Goal: Task Accomplishment & Management: Manage account settings

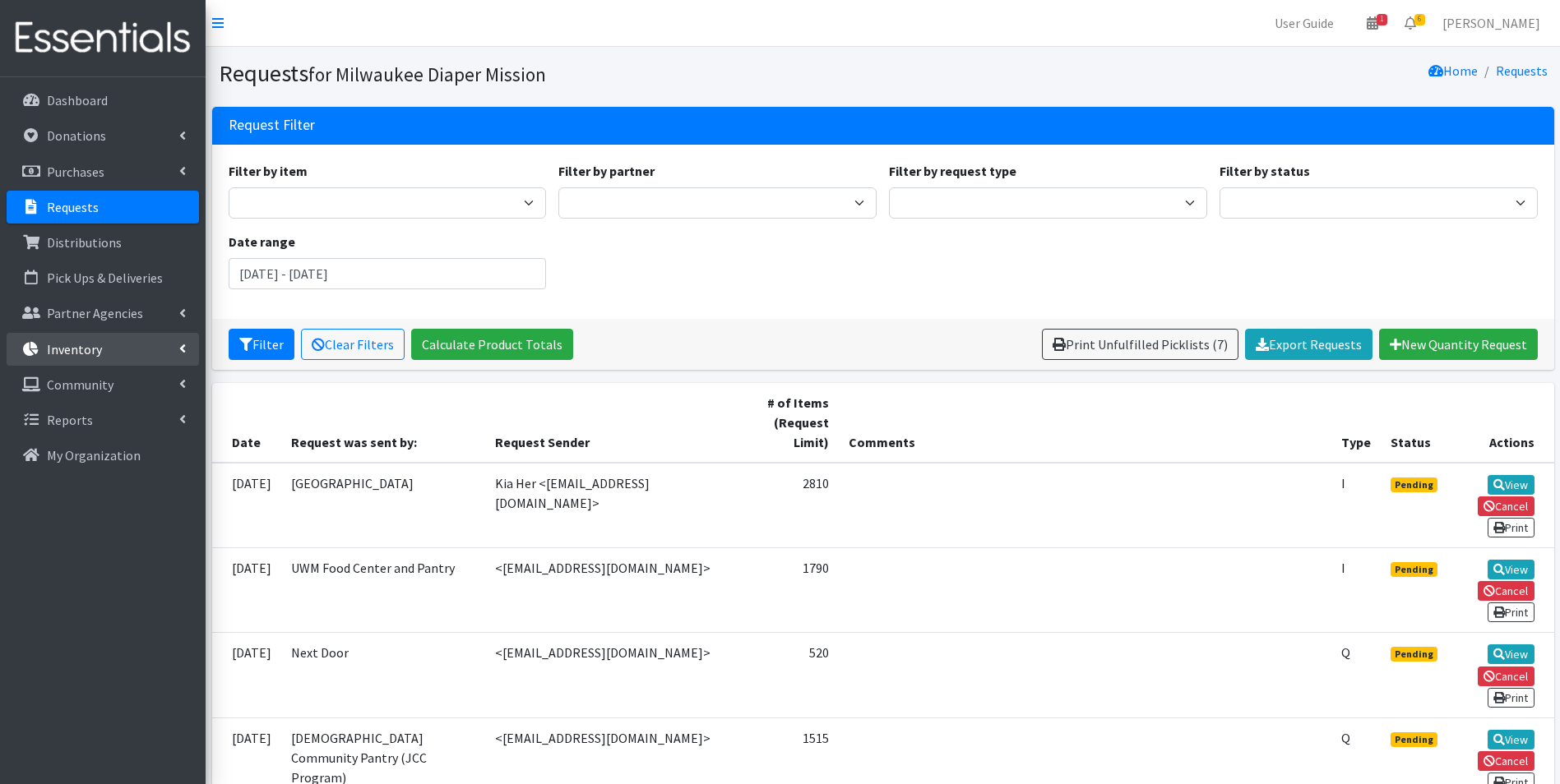
click at [87, 348] on p "Inventory" at bounding box center [74, 349] width 55 height 16
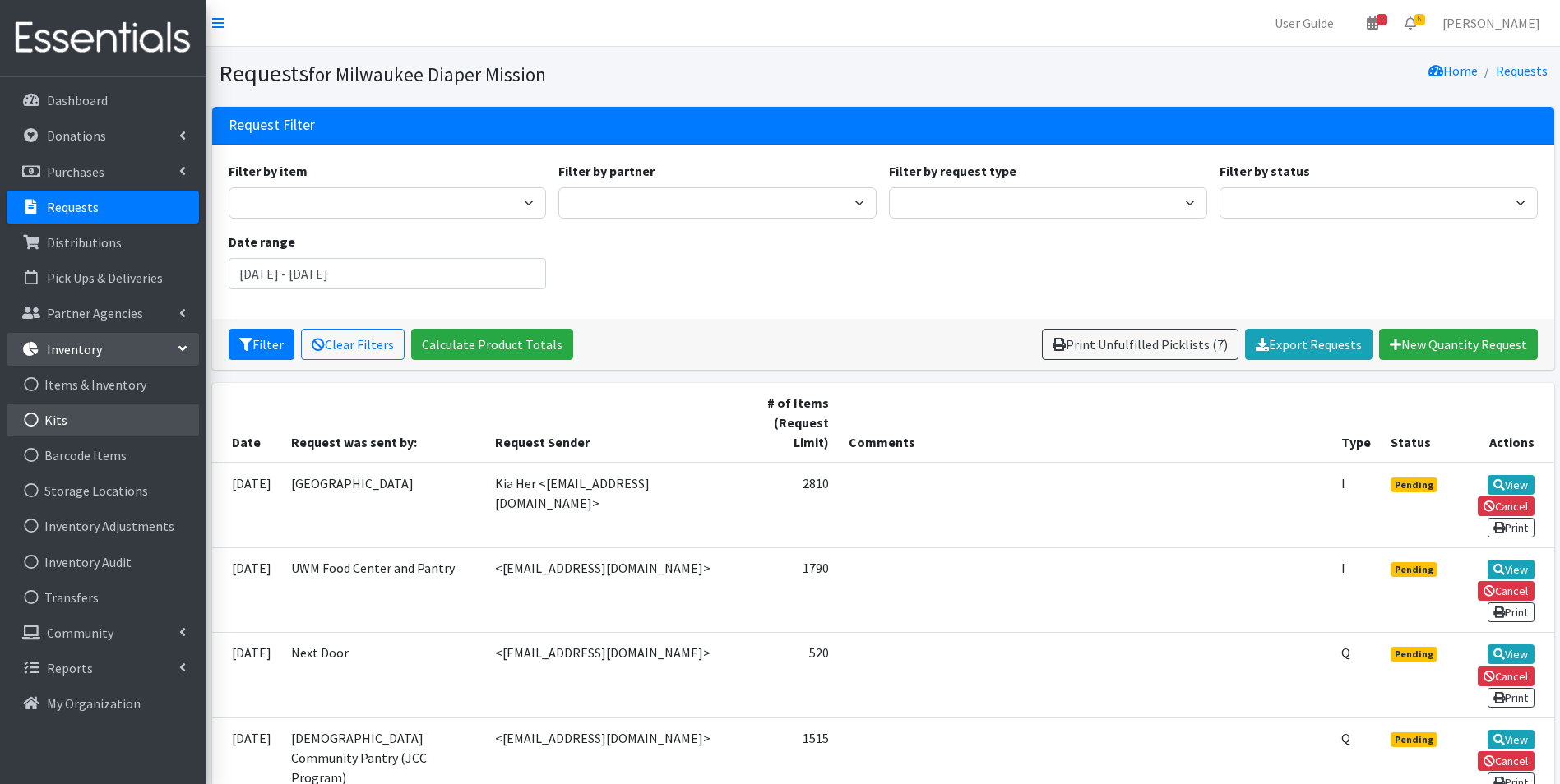
click at [64, 414] on link "Kits" at bounding box center [102, 420] width 192 height 33
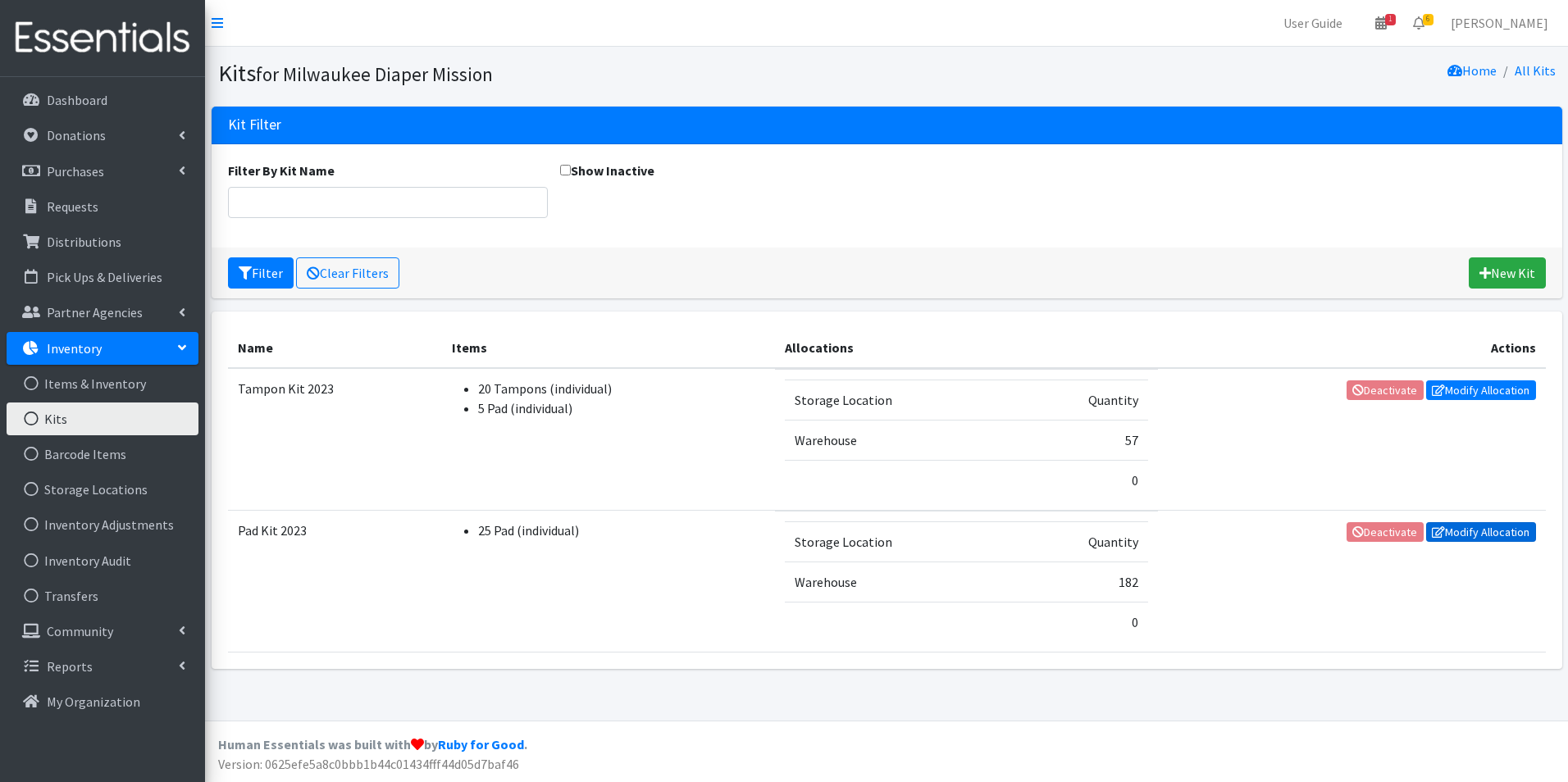
click at [1501, 531] on link "Modify Allocation" at bounding box center [1481, 533] width 110 height 20
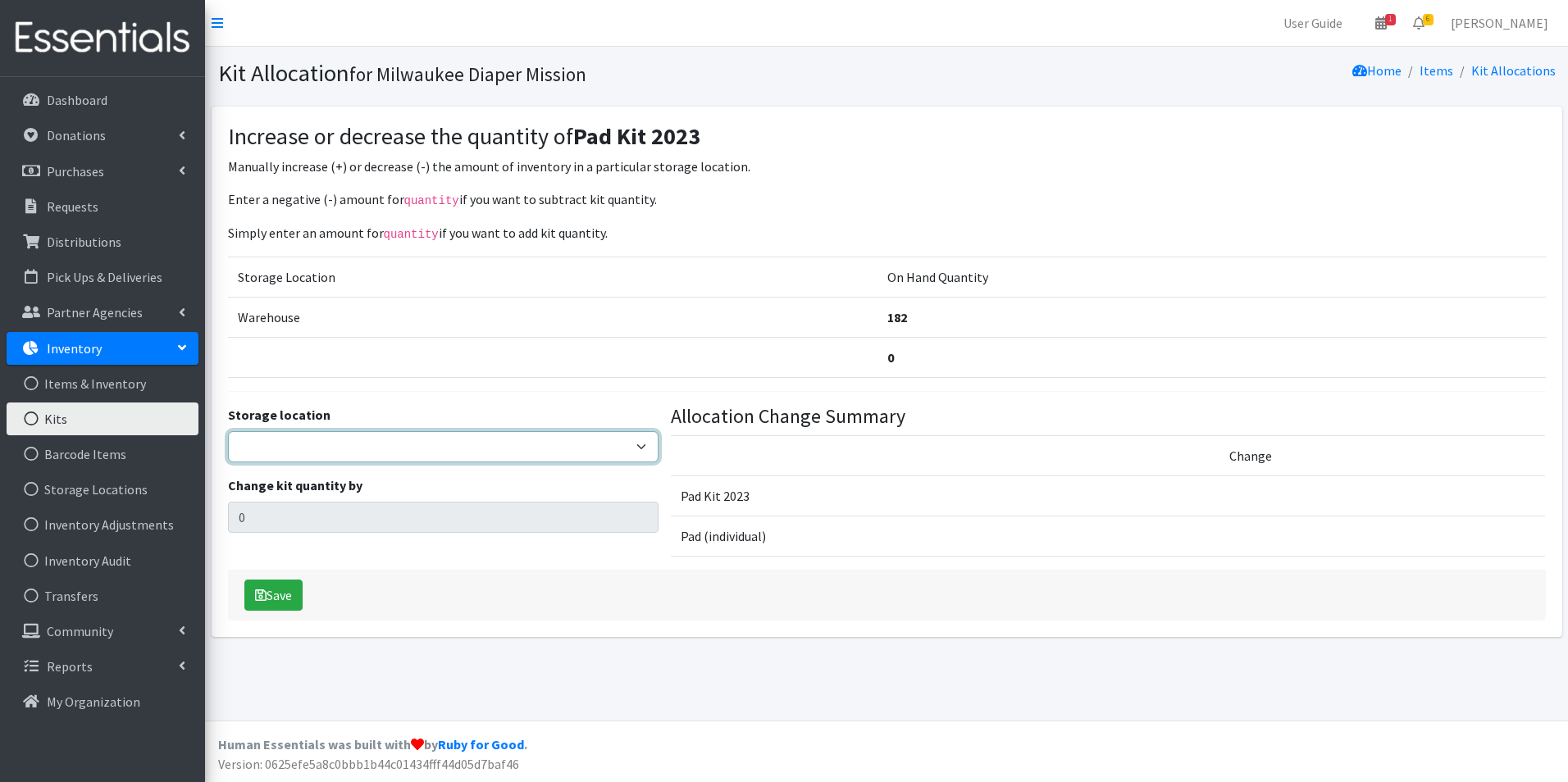
drag, startPoint x: 399, startPoint y: 446, endPoint x: 389, endPoint y: 464, distance: 20.6
click at [399, 446] on select "Warehouse" at bounding box center [444, 446] width 431 height 31
select select "126"
click at [228, 431] on select "Warehouse" at bounding box center [444, 446] width 431 height 31
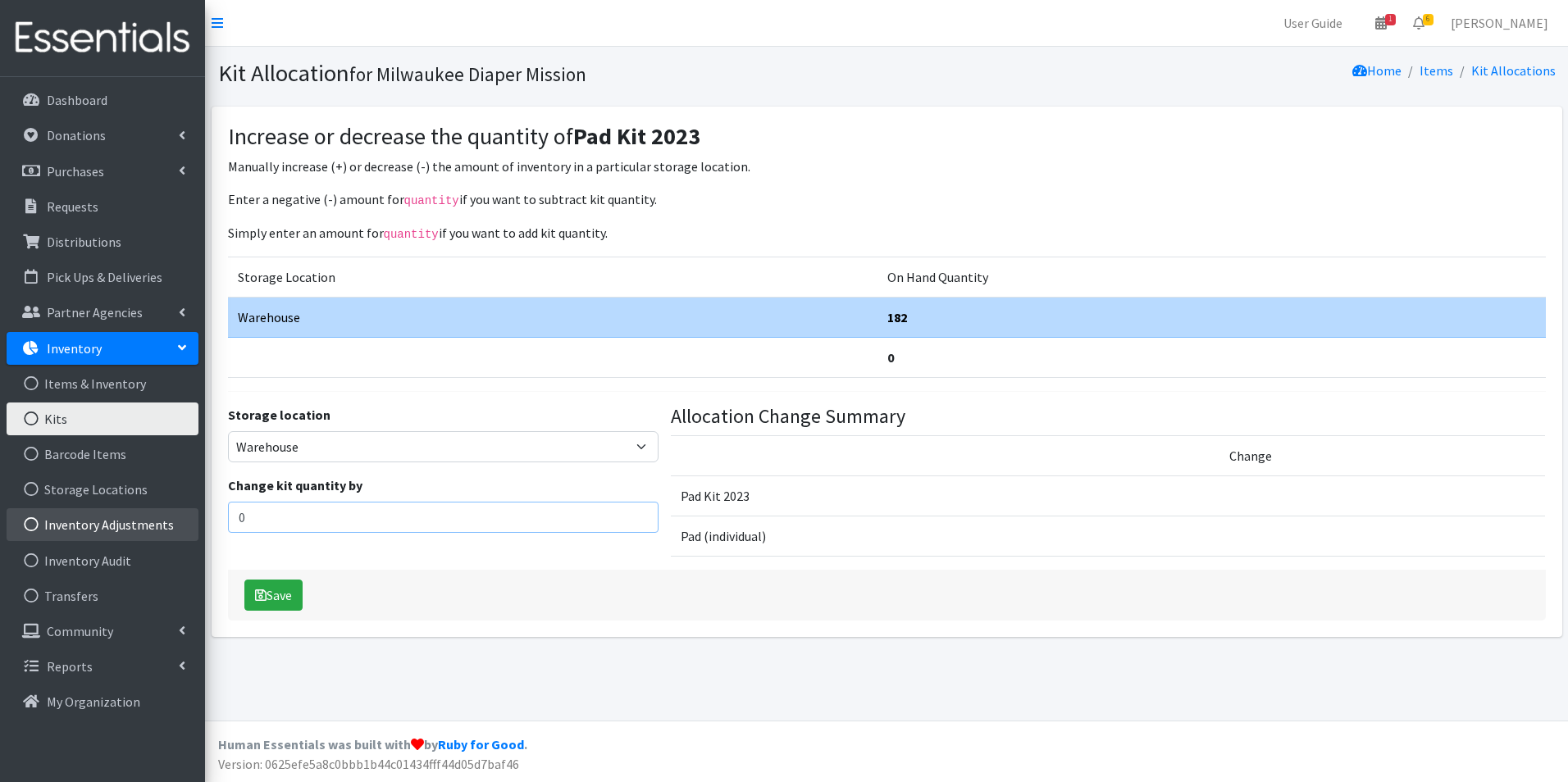
drag, startPoint x: 325, startPoint y: 523, endPoint x: 53, endPoint y: 459, distance: 279.4
click at [6, 528] on div "User Guide 1 1 Pick-ups remaining this week View Calendar 6 6 Requests 0 Partne…" at bounding box center [784, 360] width 1568 height 721
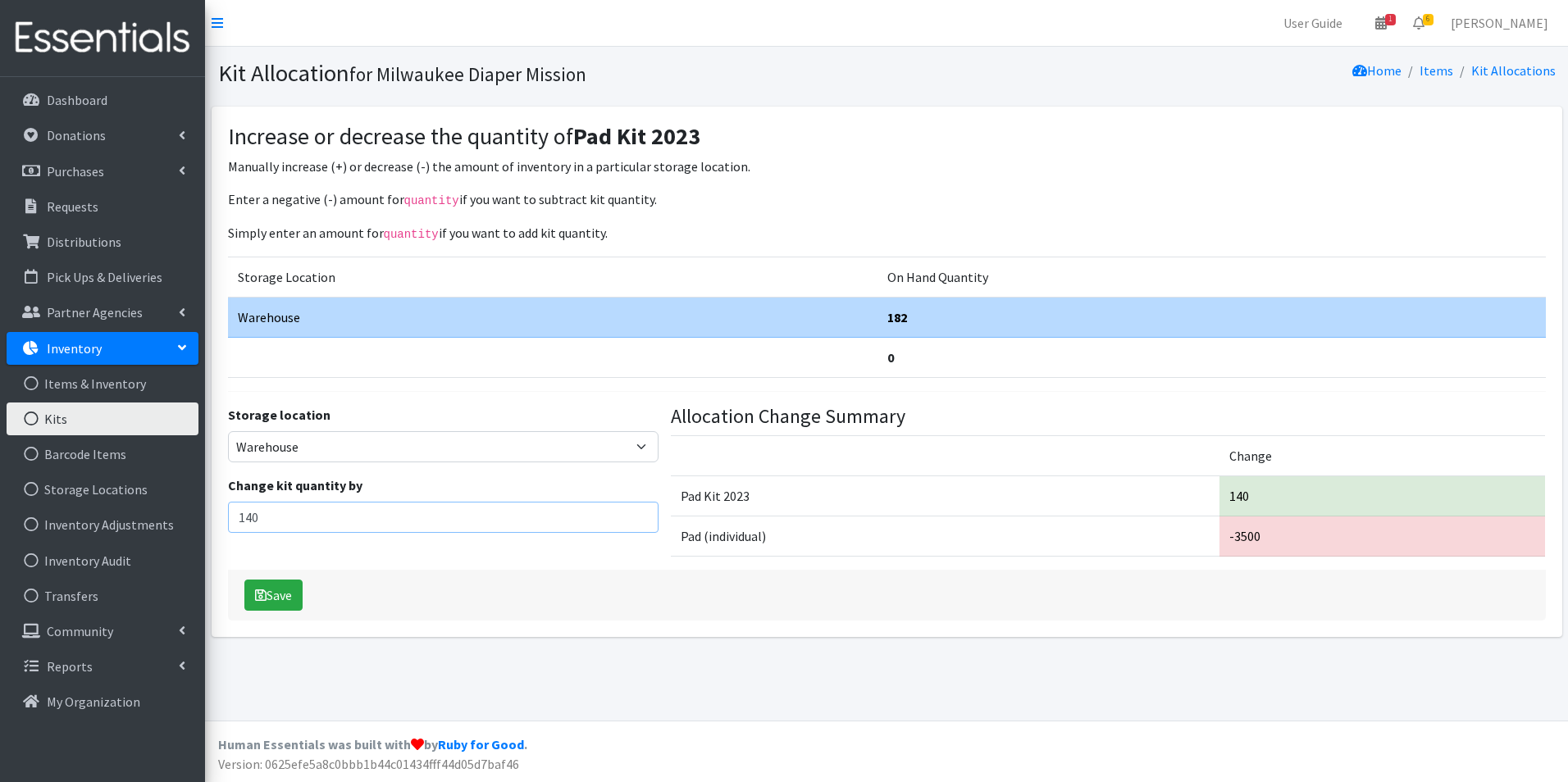
type input "140"
click at [592, 679] on div "Kit Allocation for Milwaukee Diaper Mission Home Items Kit Allocations Increase…" at bounding box center [885, 383] width 1363 height 674
click at [288, 602] on button "Save" at bounding box center [274, 596] width 58 height 31
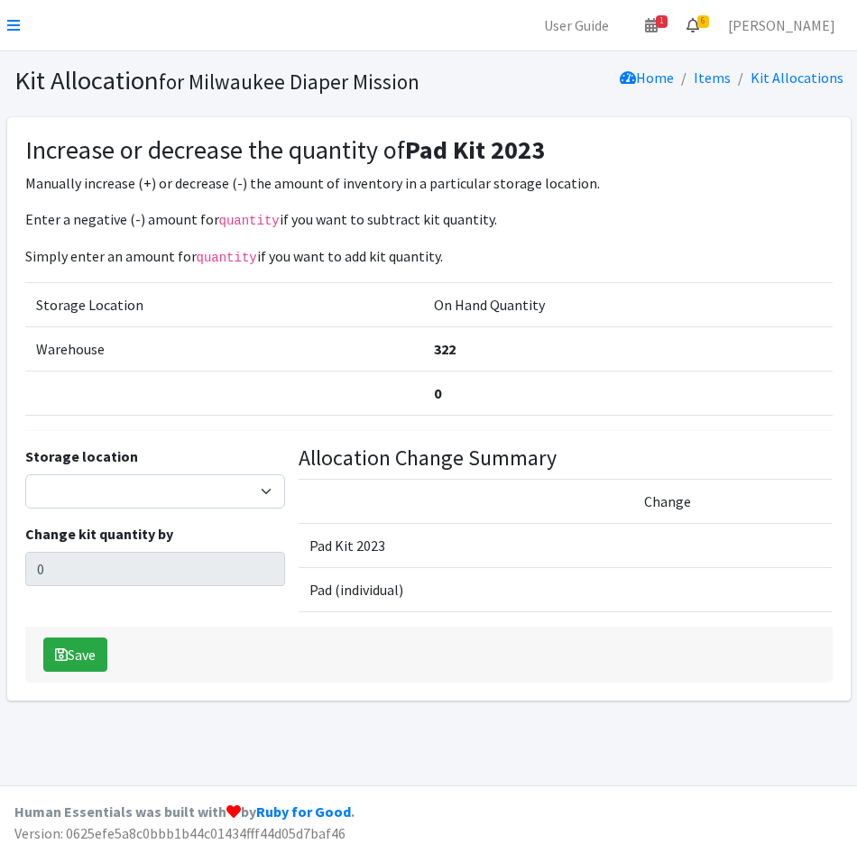
click at [709, 21] on span "6" at bounding box center [703, 21] width 12 height 13
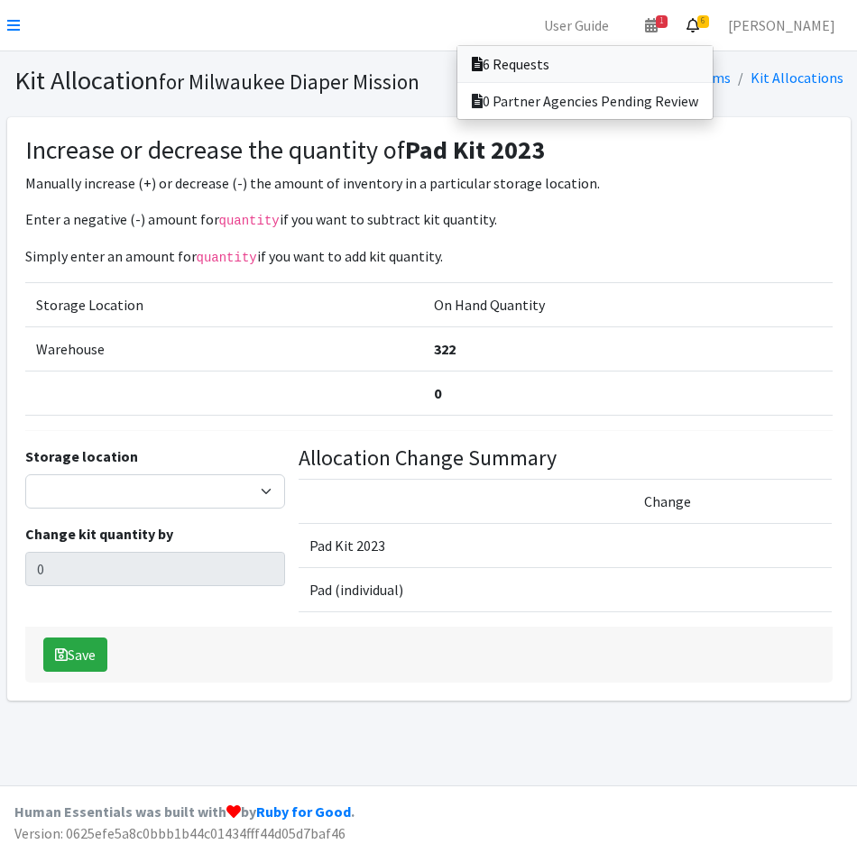
click at [687, 69] on link "6 Requests" at bounding box center [584, 64] width 255 height 36
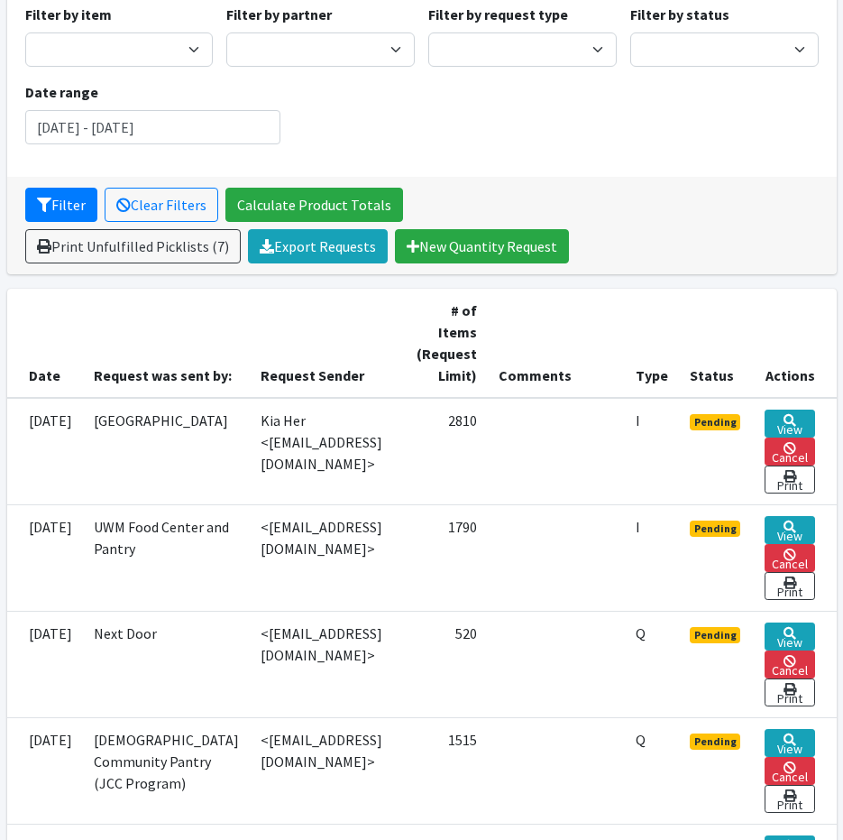
scroll to position [541, 0]
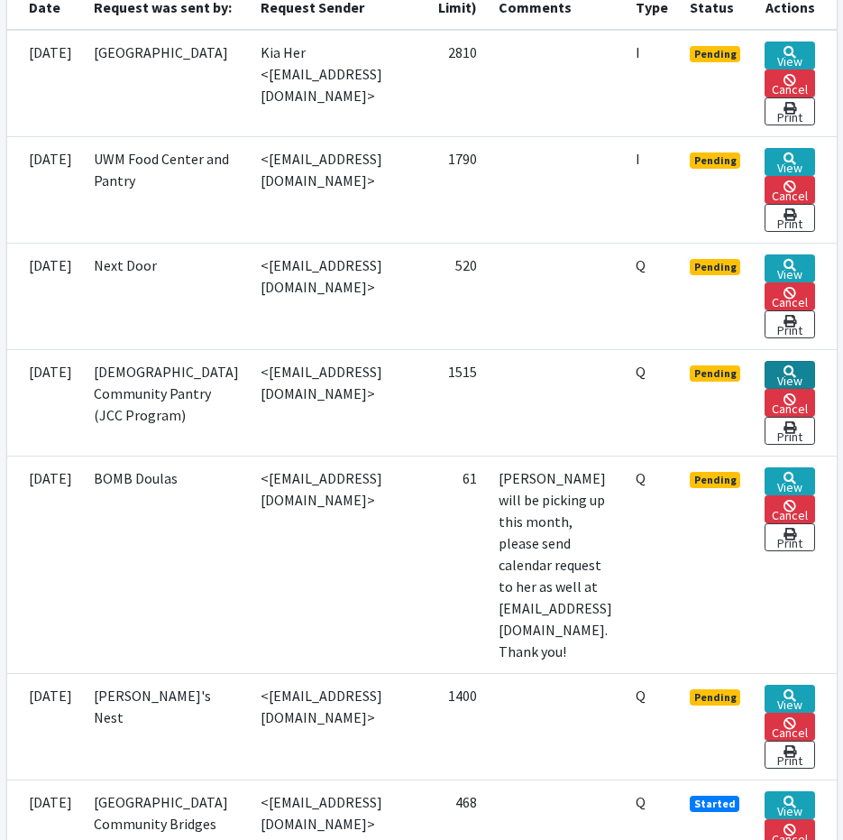
click at [814, 373] on link "View" at bounding box center [790, 375] width 50 height 28
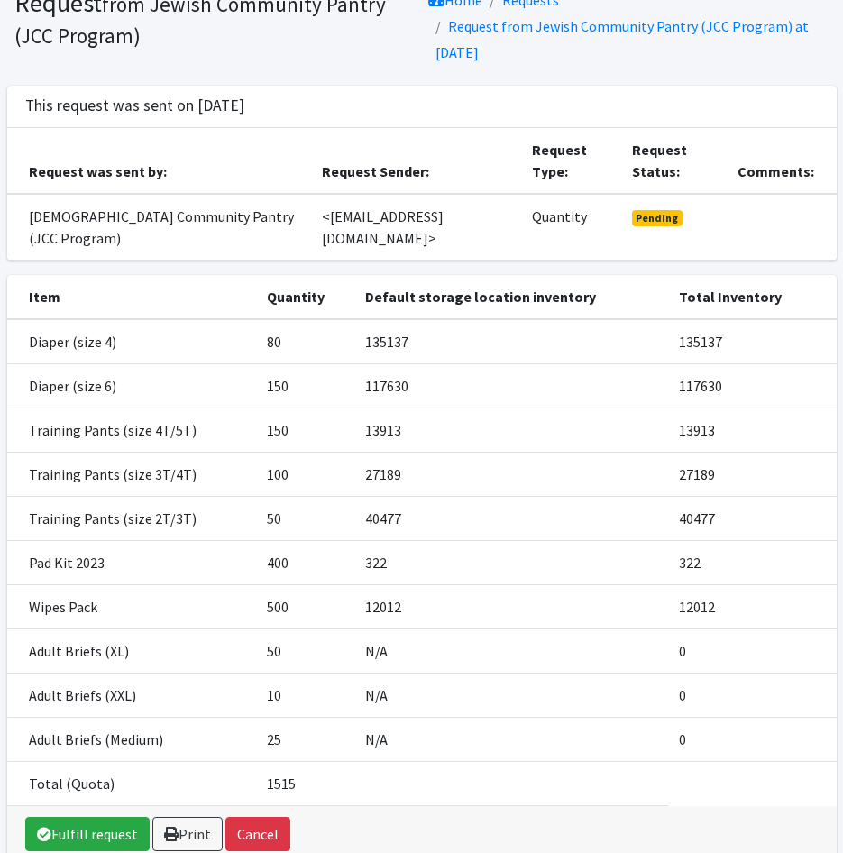
scroll to position [125, 0]
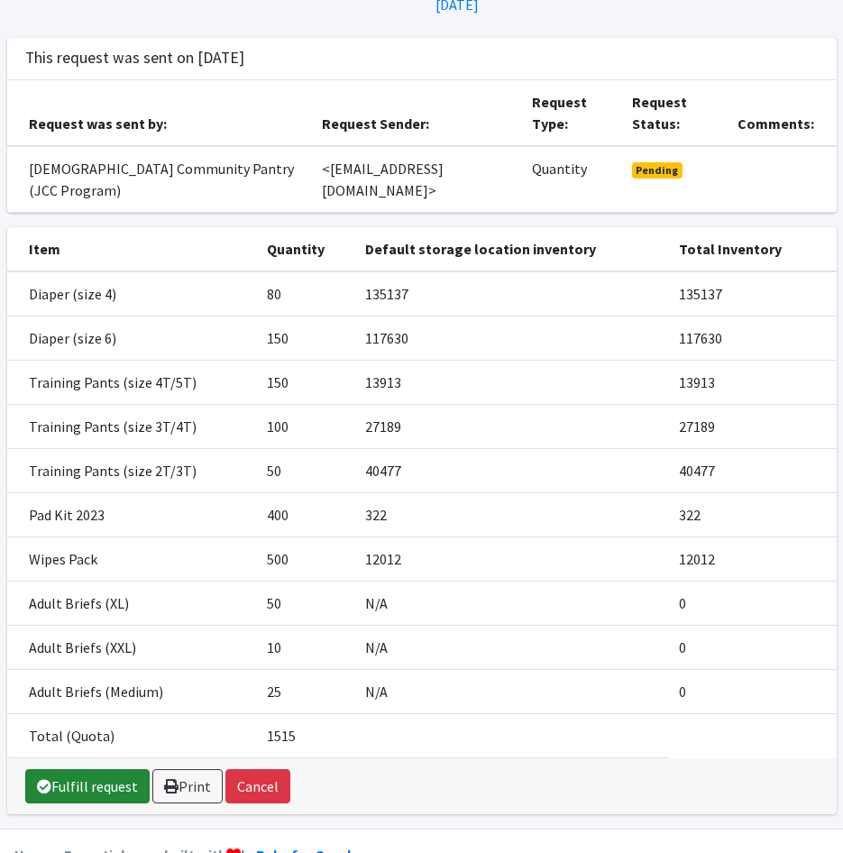
click at [102, 769] on link "Fulfill request" at bounding box center [87, 786] width 124 height 34
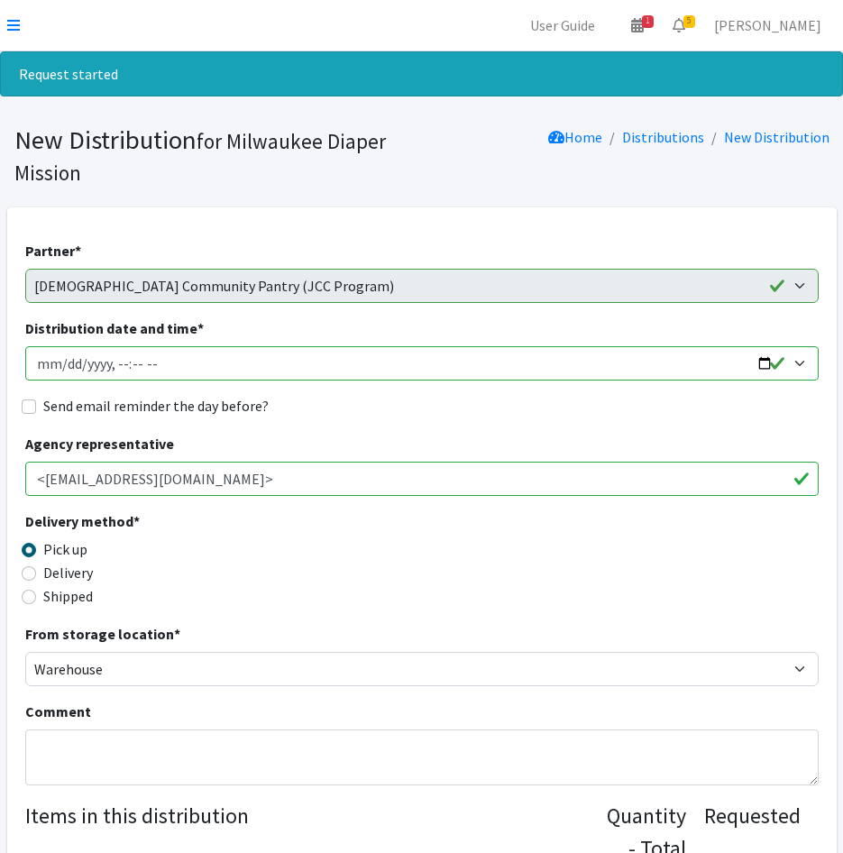
click at [65, 363] on input "Distribution date and time *" at bounding box center [422, 363] width 794 height 34
click at [117, 372] on input "Distribution date and time *" at bounding box center [422, 363] width 794 height 34
click at [164, 358] on input "Distribution date and time *" at bounding box center [422, 363] width 794 height 34
click at [153, 363] on input "Distribution date and time *" at bounding box center [422, 363] width 794 height 34
type input "2025-10-21T10:30"
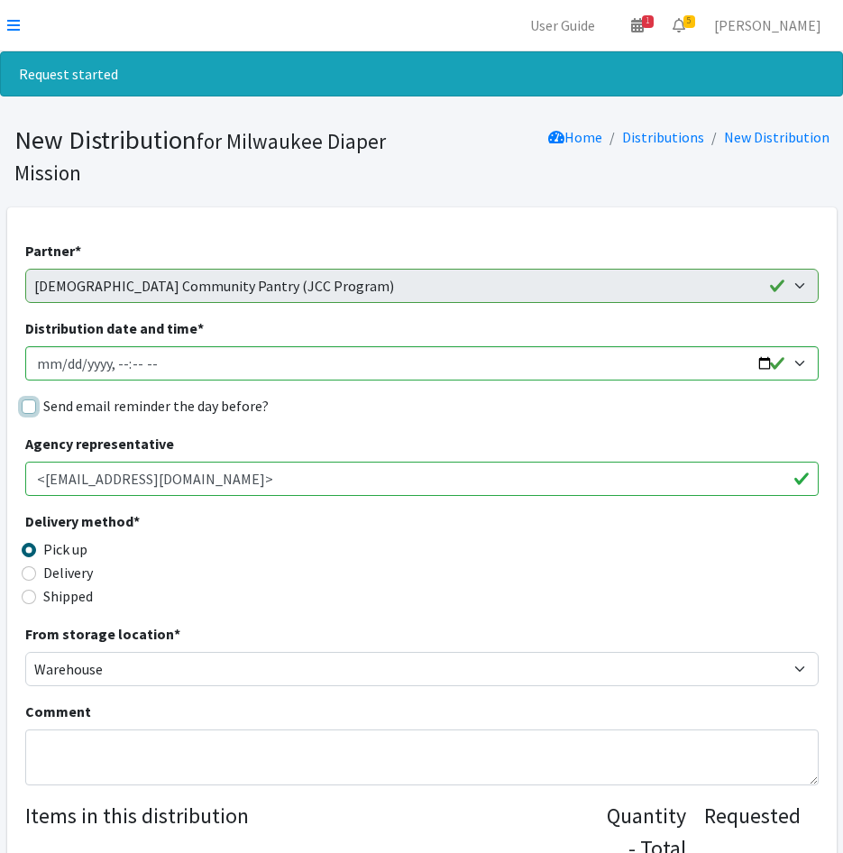
click at [25, 409] on input "Send email reminder the day before?" at bounding box center [29, 407] width 14 height 14
checkbox input "true"
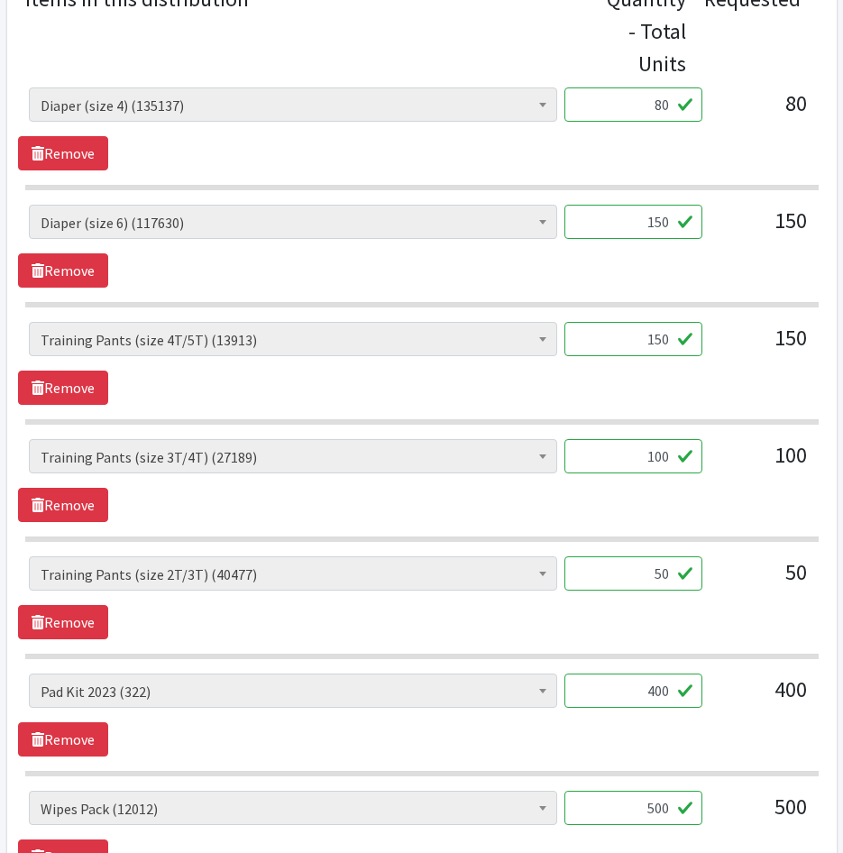
scroll to position [992, 0]
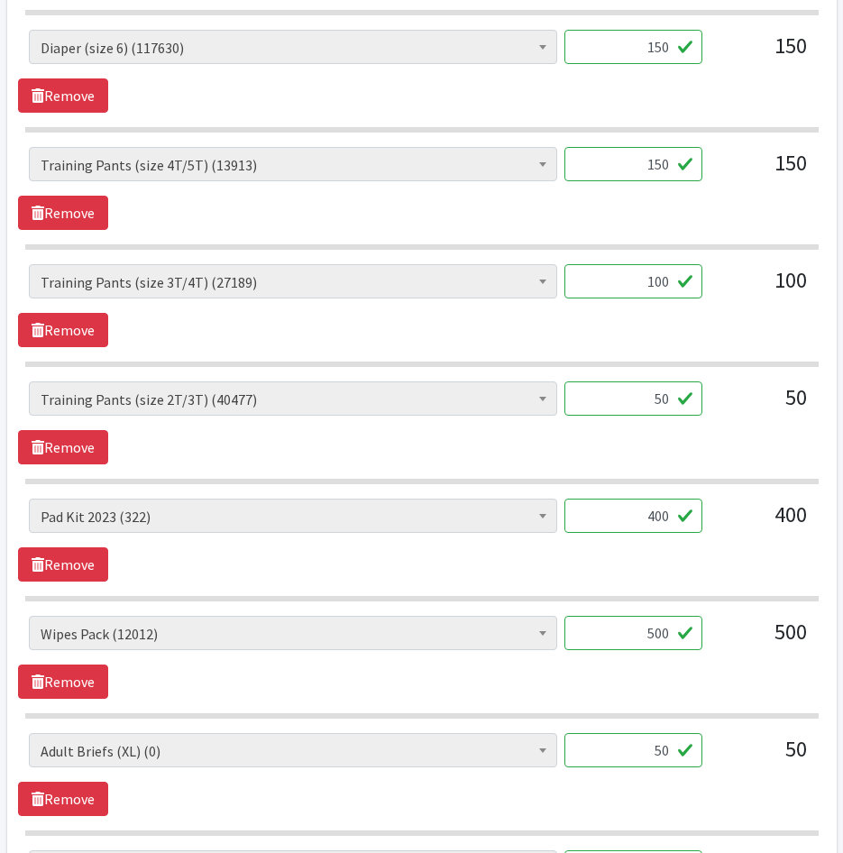
click at [647, 521] on input "400" at bounding box center [634, 516] width 138 height 34
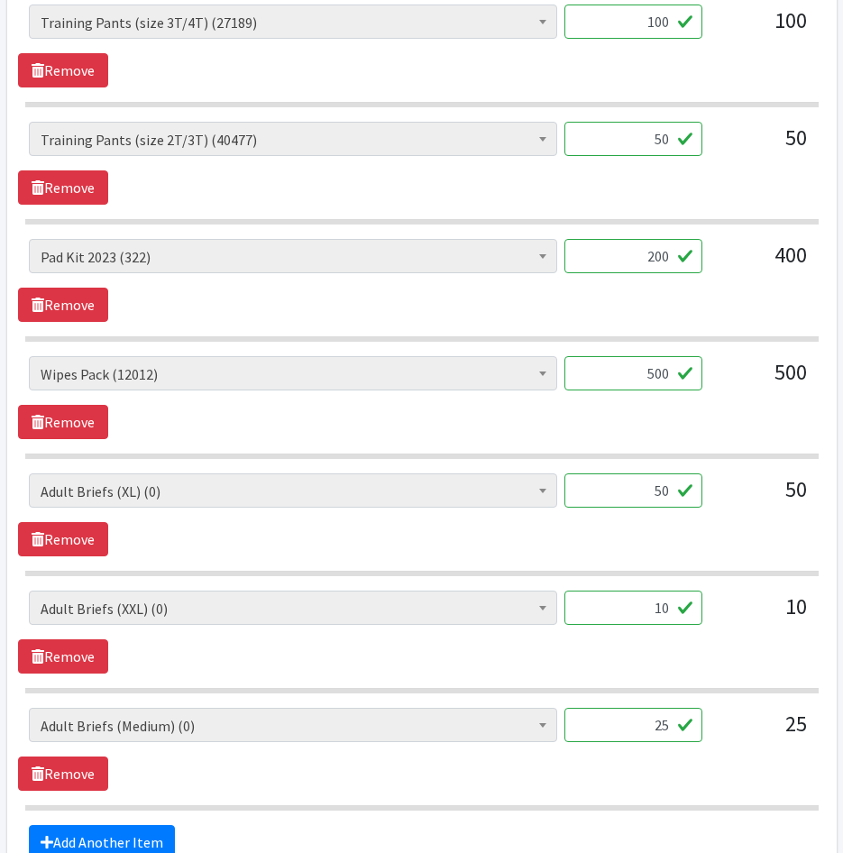
scroll to position [1263, 0]
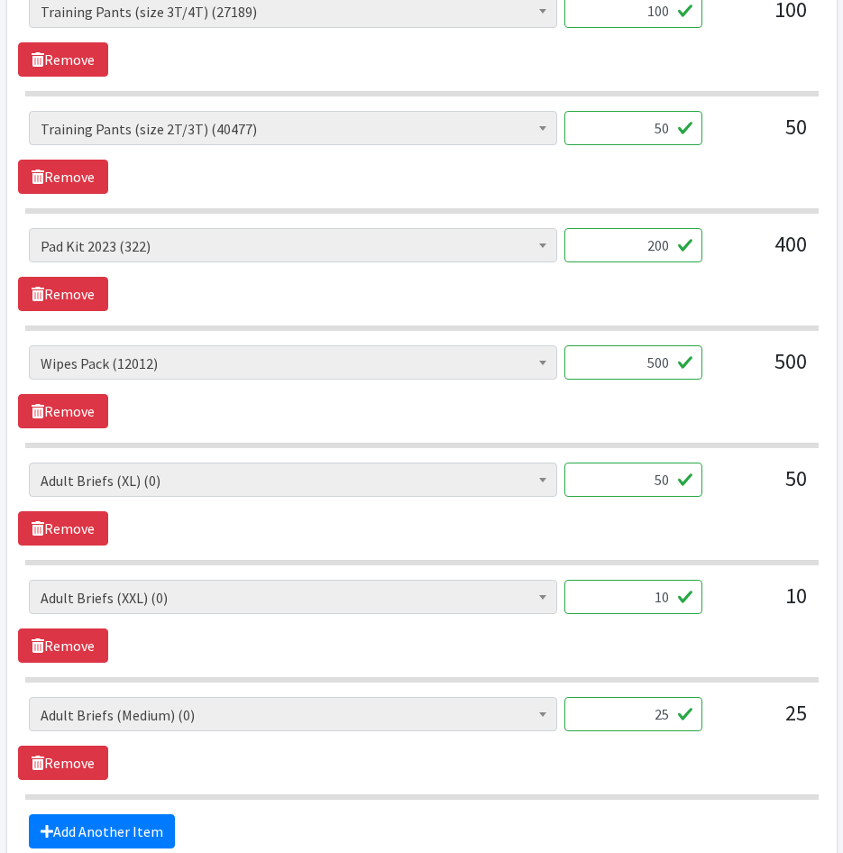
type input "200"
click at [645, 370] on input "500" at bounding box center [634, 362] width 138 height 34
type input "300"
click at [23, 526] on link "Remove" at bounding box center [63, 528] width 90 height 34
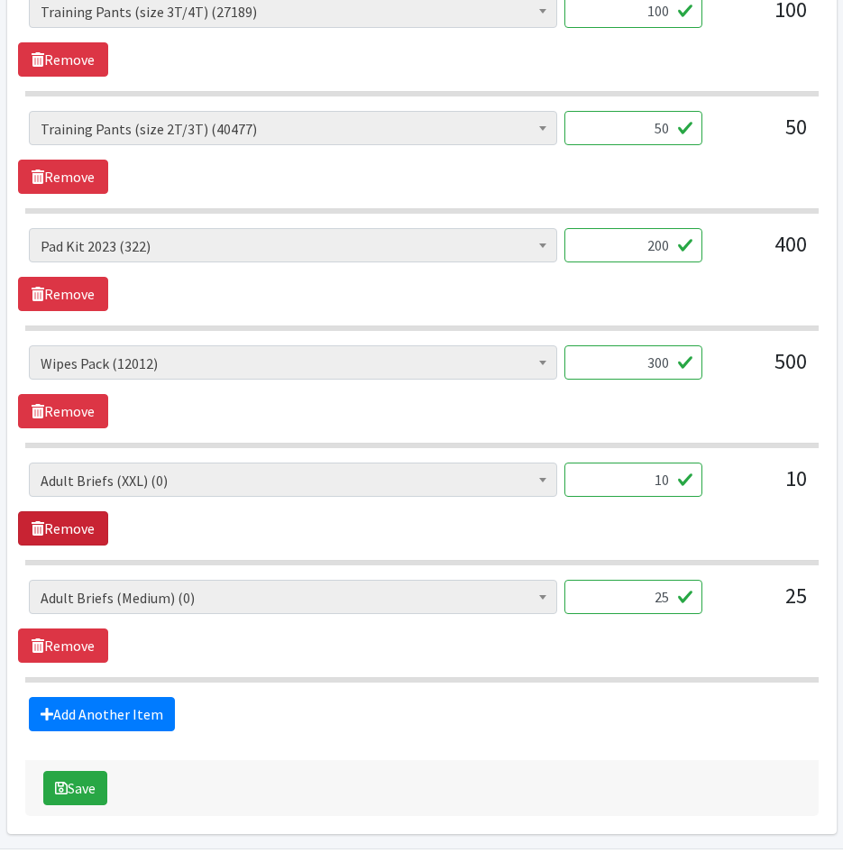
click at [24, 528] on link "Remove" at bounding box center [63, 528] width 90 height 34
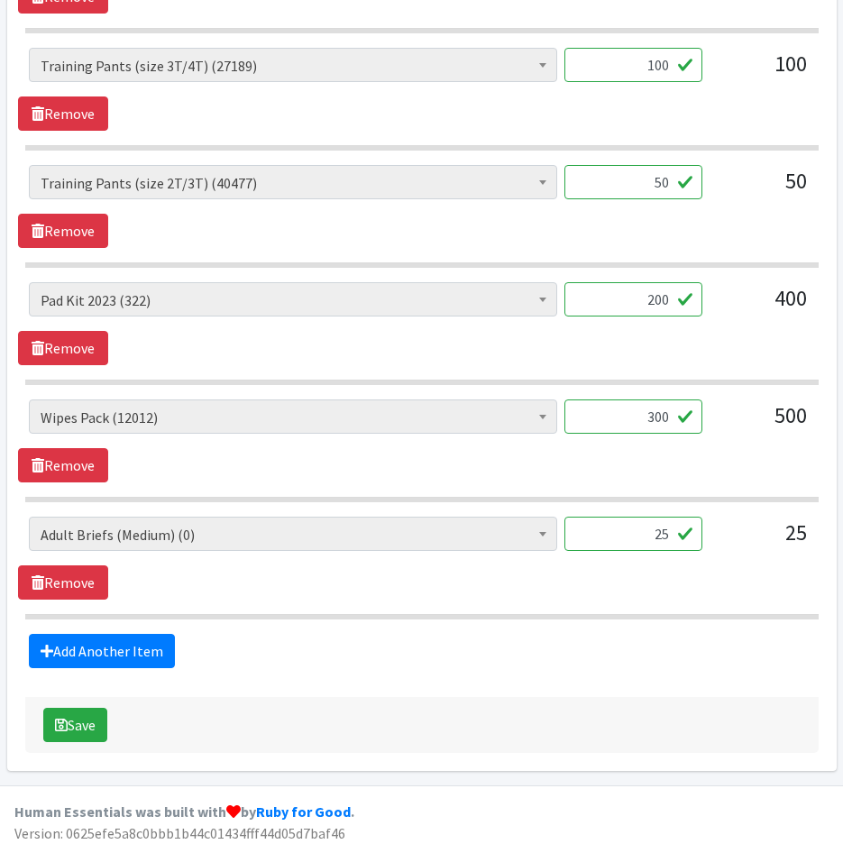
scroll to position [1209, 0]
click at [24, 528] on div "AIO's (Newborn) (15) AIO's (Sized) (38) Adult Briefs (Medium) (0) Adult Briefs …" at bounding box center [421, 541] width 807 height 49
drag, startPoint x: 24, startPoint y: 528, endPoint x: 256, endPoint y: 574, distance: 236.3
click at [287, 563] on span "AIO's (Newborn) (15) AIO's (Sized) (38) Adult Briefs (Medium) (0) Adult Briefs …" at bounding box center [293, 541] width 529 height 49
click at [76, 582] on link "Remove" at bounding box center [63, 583] width 90 height 34
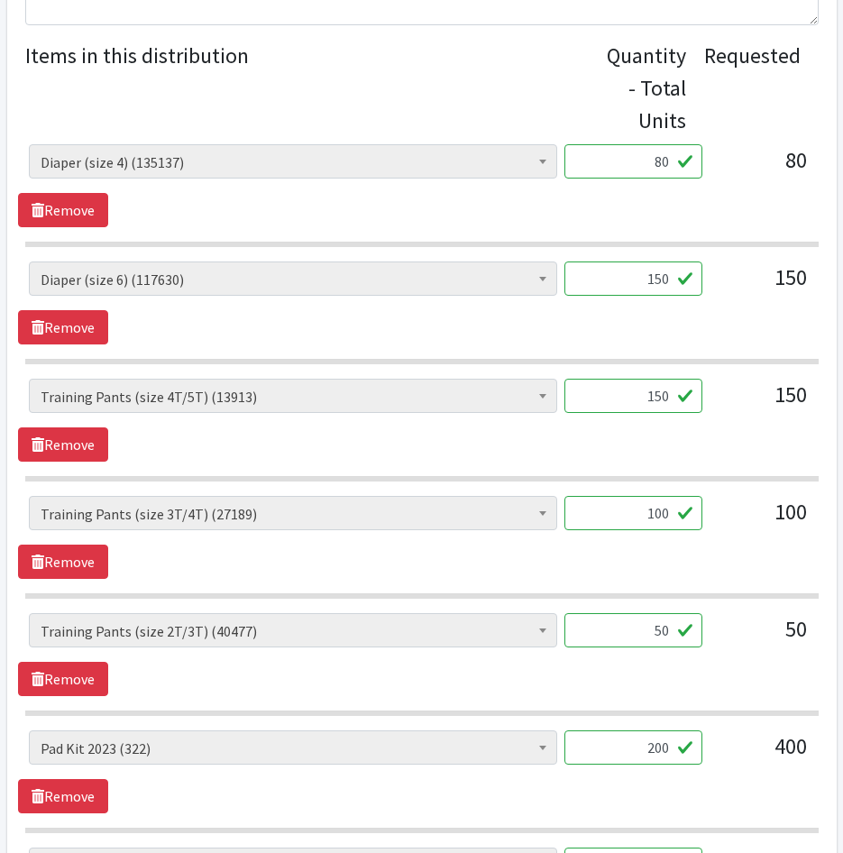
scroll to position [550, 0]
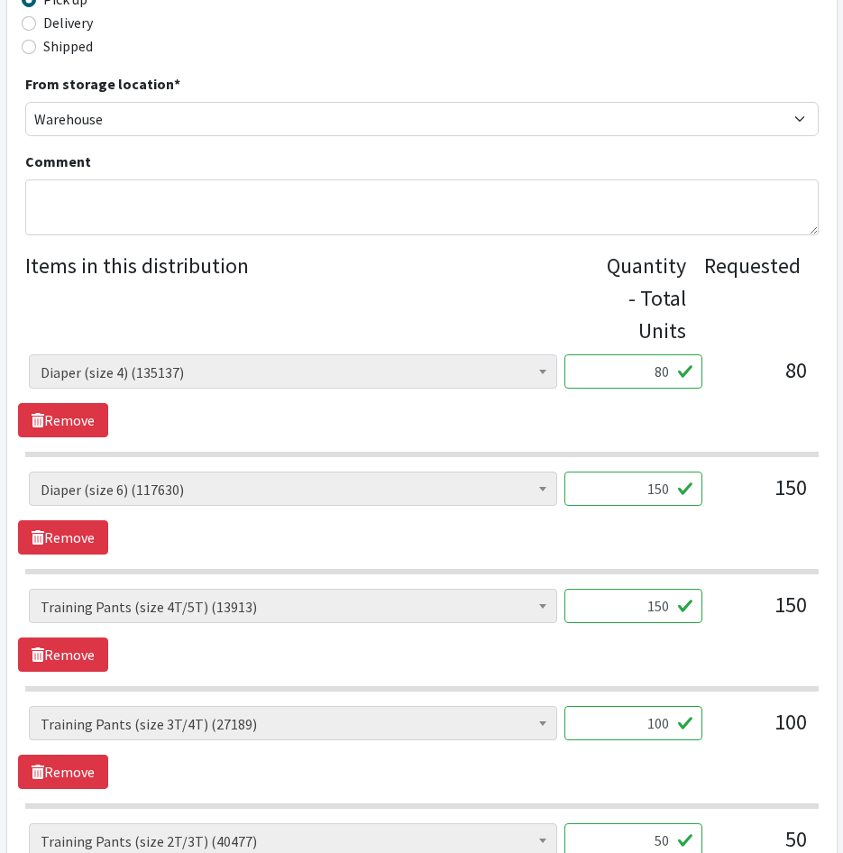
drag, startPoint x: 661, startPoint y: 373, endPoint x: 645, endPoint y: 373, distance: 16.2
click at [645, 373] on input "80" at bounding box center [634, 371] width 138 height 34
type input "2000"
drag, startPoint x: 691, startPoint y: 498, endPoint x: 768, endPoint y: 500, distance: 76.7
click at [766, 498] on div "AIO's (Newborn) (15) AIO's (Sized) (38) Adult Briefs (Medium) (0) Adult Briefs …" at bounding box center [422, 496] width 786 height 49
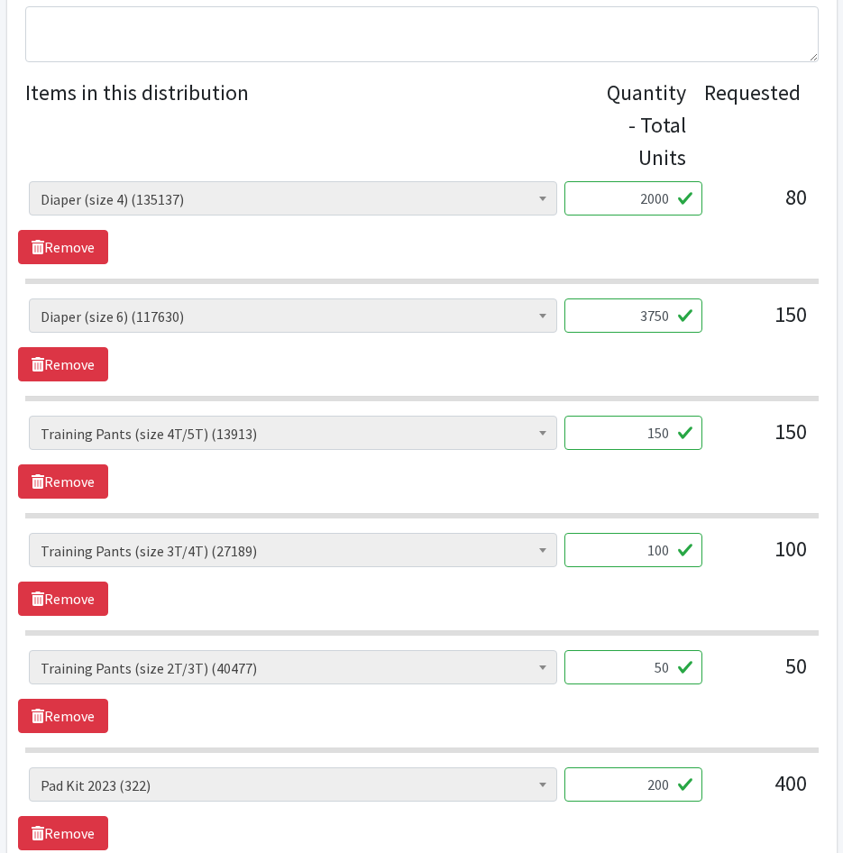
scroll to position [731, 0]
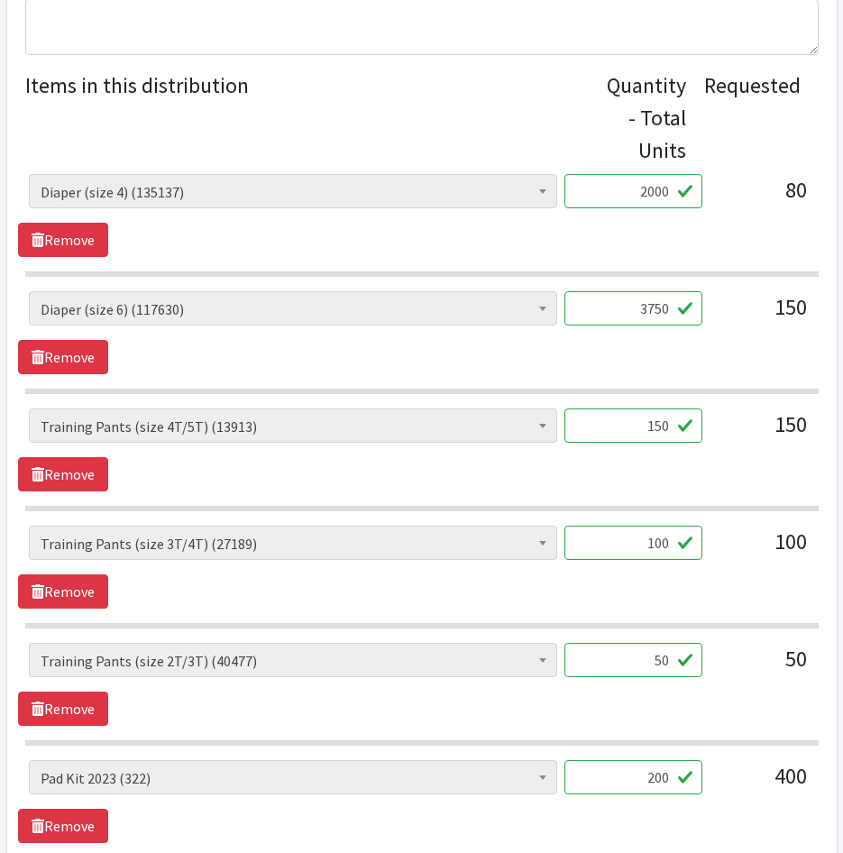
type input "3750"
drag, startPoint x: 656, startPoint y: 434, endPoint x: 865, endPoint y: 463, distance: 211.2
click at [842, 463] on html "User Guide 1 1 Pick-ups remaining this week View Calendar 5 5 Requests 0 Partne…" at bounding box center [421, 241] width 843 height 1945
type input "1000"
drag, startPoint x: 633, startPoint y: 540, endPoint x: 837, endPoint y: 549, distance: 204.0
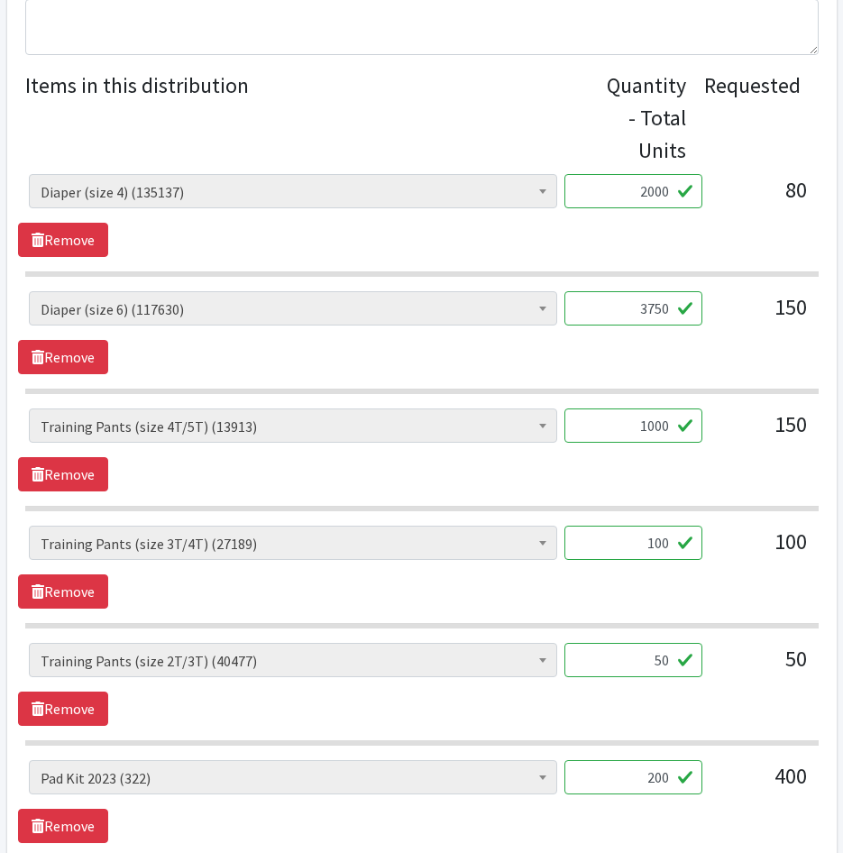
click at [814, 549] on div "AIO's (Newborn) (15) AIO's (Sized) (38) Adult Briefs (Medium) (0) Adult Briefs …" at bounding box center [421, 550] width 807 height 49
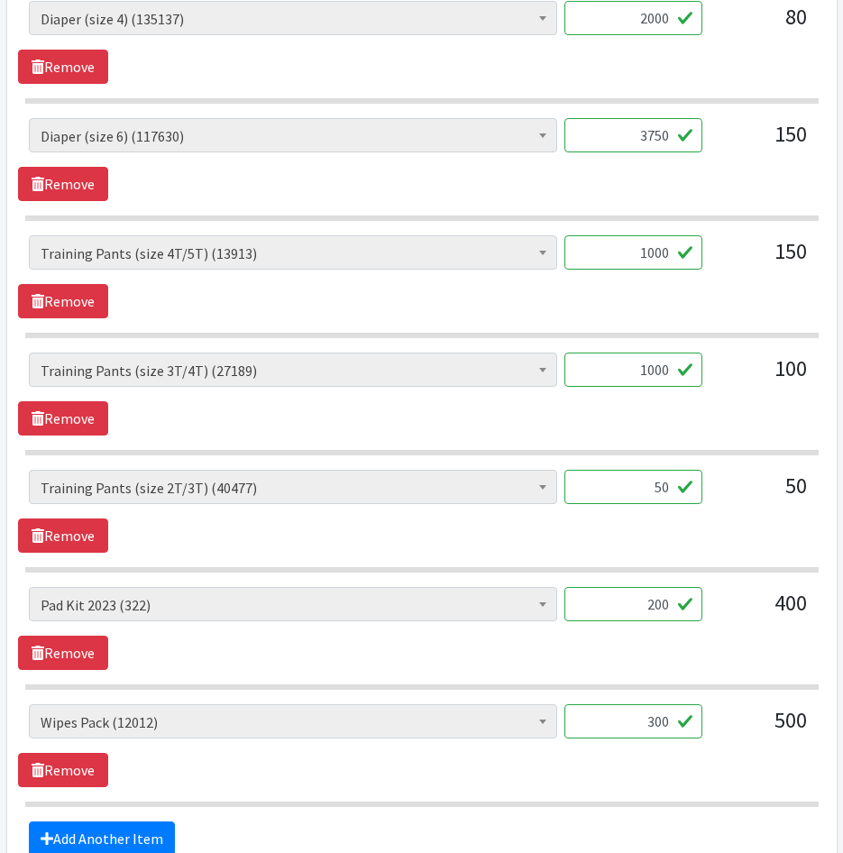
scroll to position [911, 0]
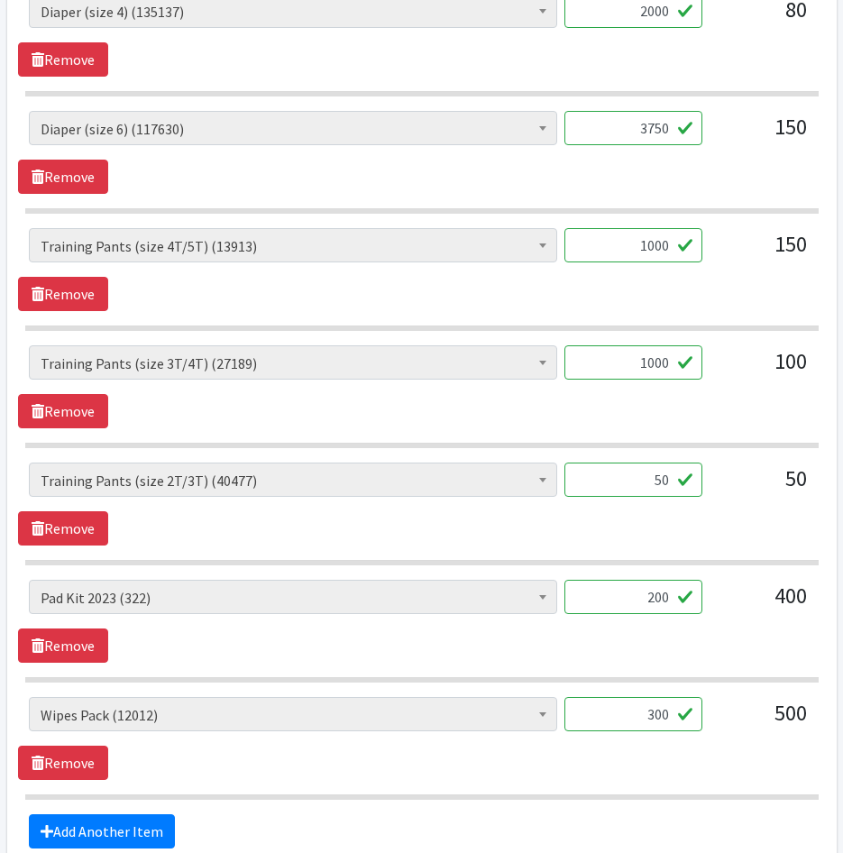
type input "1000"
drag, startPoint x: 639, startPoint y: 484, endPoint x: 785, endPoint y: 483, distance: 145.2
click at [780, 483] on div "AIO's (Newborn) (15) AIO's (Sized) (38) Adult Briefs (Medium) (0) Adult Briefs …" at bounding box center [422, 487] width 786 height 49
type input "1000"
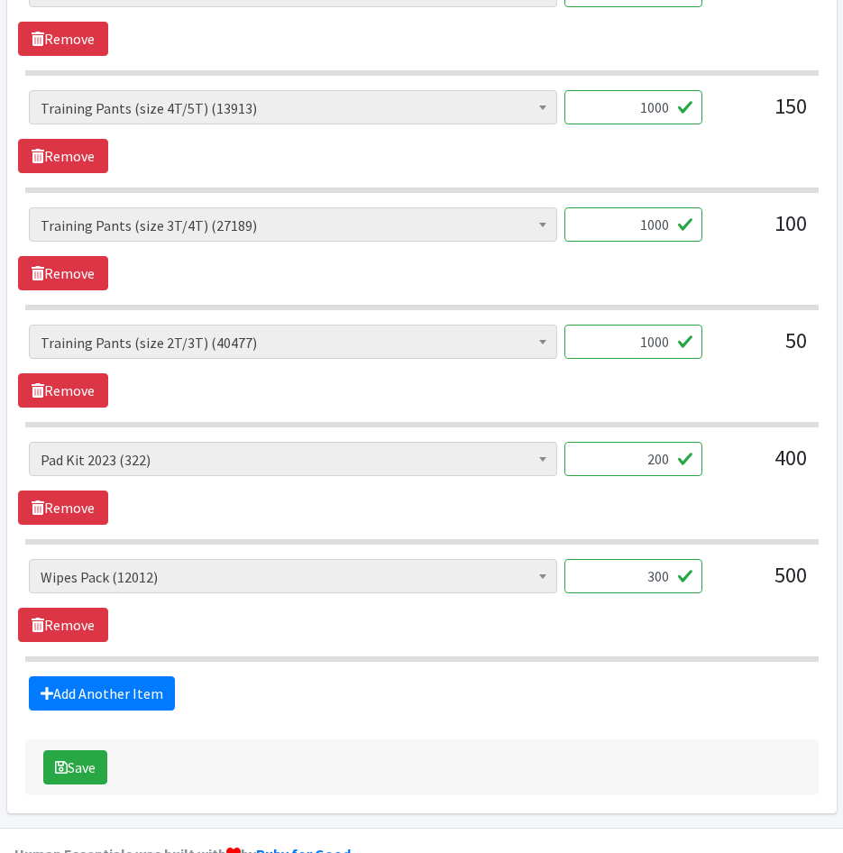
scroll to position [1091, 0]
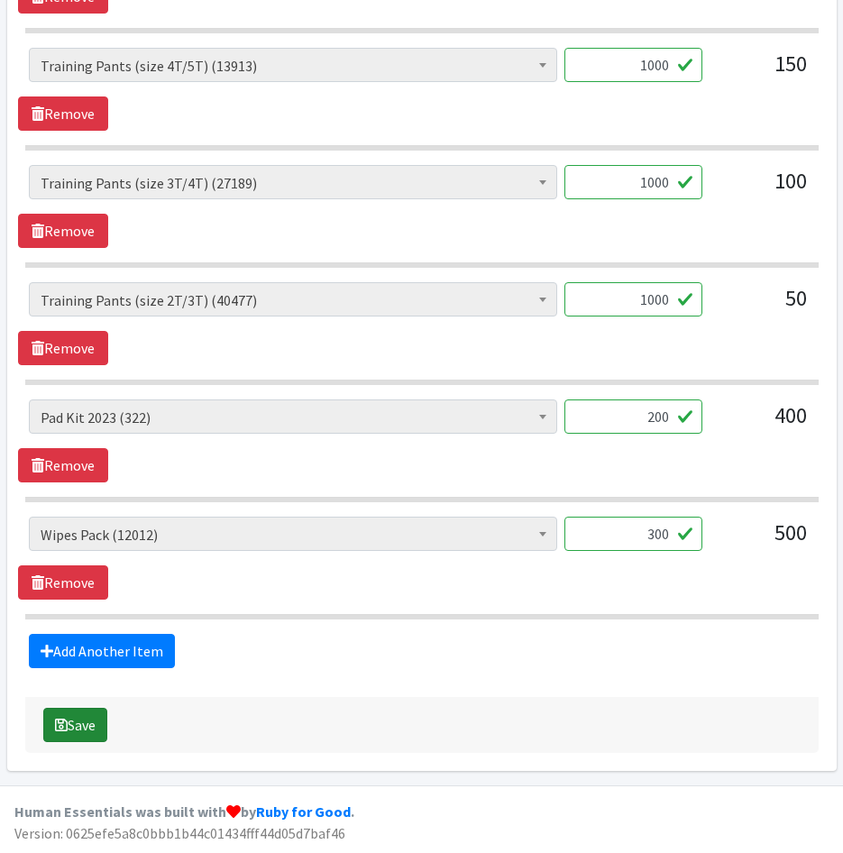
click at [81, 730] on button "Save" at bounding box center [75, 725] width 64 height 34
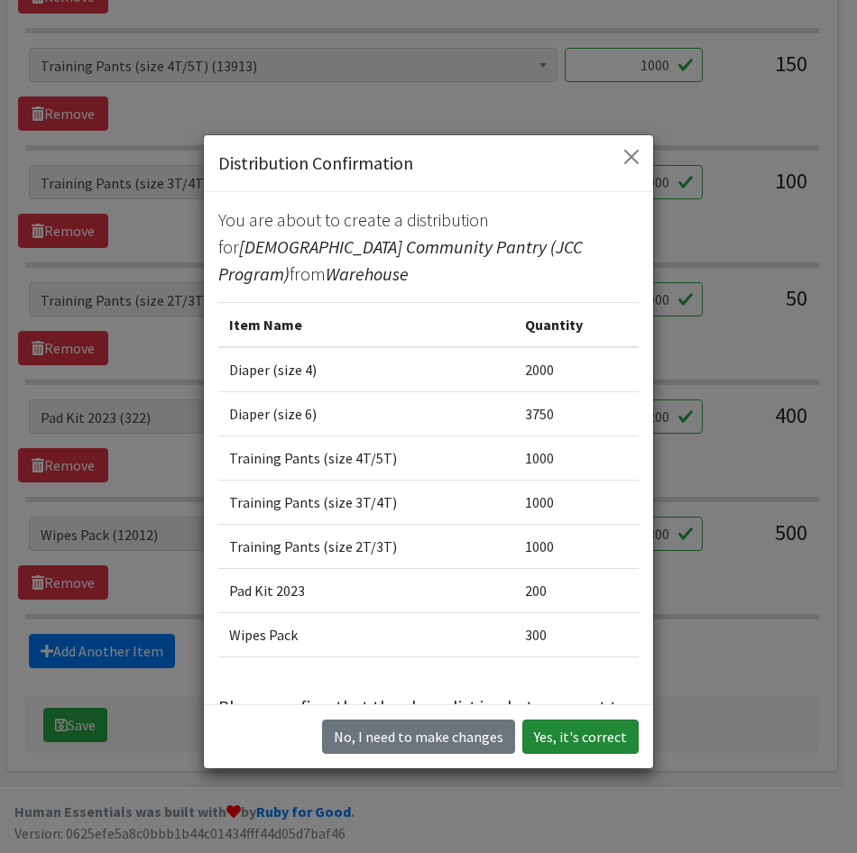
click at [593, 743] on button "Yes, it's correct" at bounding box center [580, 737] width 116 height 34
